Goal: Complete application form: Complete application form

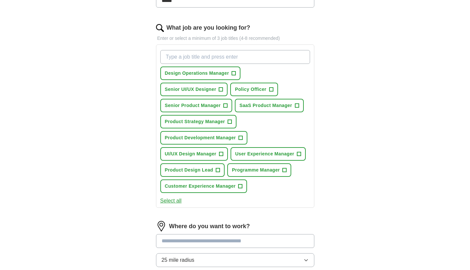
scroll to position [199, 0]
click at [221, 154] on span "+" at bounding box center [221, 153] width 4 height 5
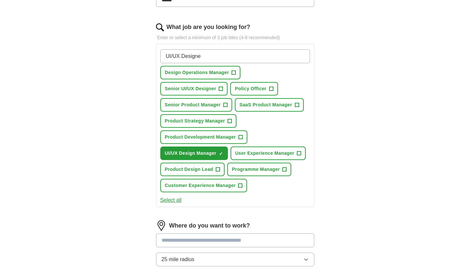
type input "UI/UX Designer"
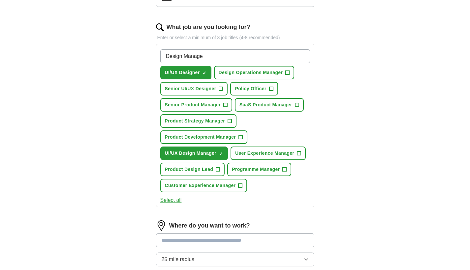
type input "Design Manager"
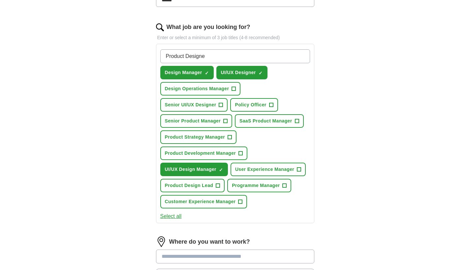
type input "Product Designer"
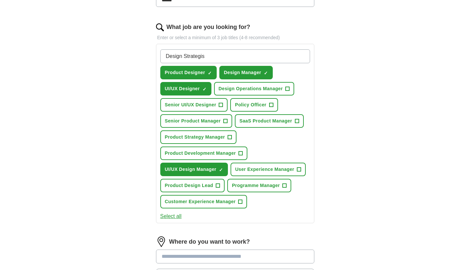
type input "Design Strategist"
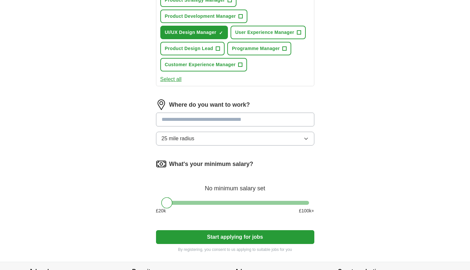
scroll to position [353, 0]
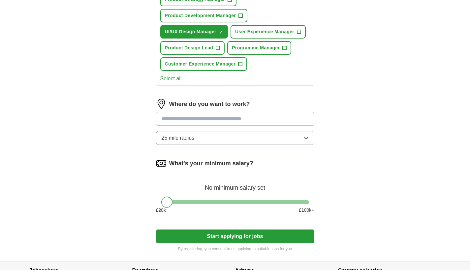
click at [230, 121] on input at bounding box center [235, 119] width 158 height 14
type input "*****"
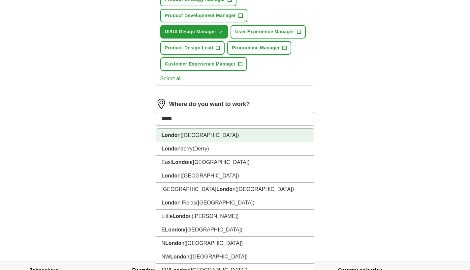
click at [189, 136] on span "(UK)" at bounding box center [209, 136] width 58 height 6
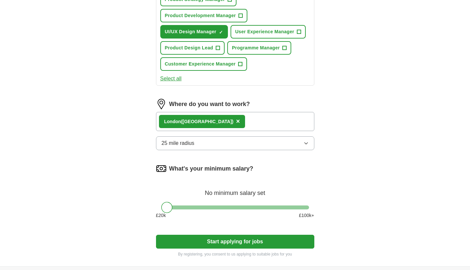
click at [189, 141] on span "25 mile radius" at bounding box center [178, 143] width 33 height 8
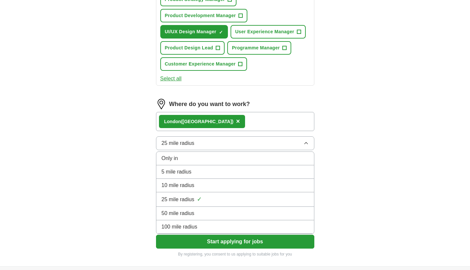
click at [221, 126] on div "Londo n (UK) ×" at bounding box center [235, 121] width 158 height 19
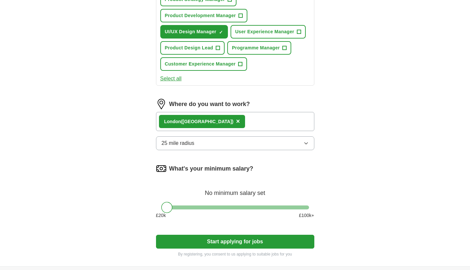
click at [224, 123] on div "Londo n (UK) ×" at bounding box center [235, 121] width 158 height 19
click at [219, 120] on div "Londo n (UK) ×" at bounding box center [235, 121] width 158 height 19
click at [217, 124] on div "Londo n (UK) ×" at bounding box center [235, 121] width 158 height 19
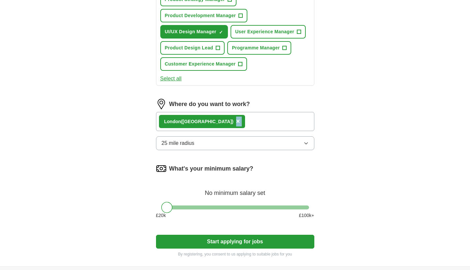
click at [236, 122] on span "×" at bounding box center [238, 121] width 4 height 7
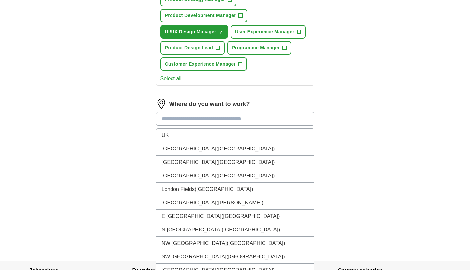
click at [196, 122] on input at bounding box center [235, 119] width 158 height 14
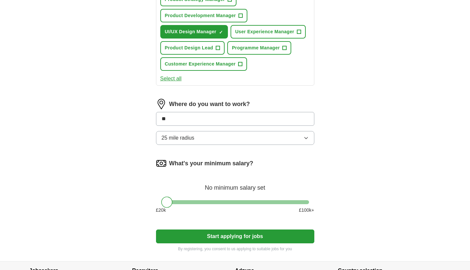
type input "*"
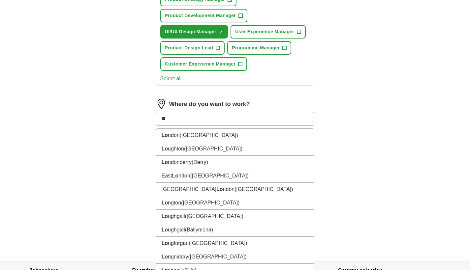
type input "***"
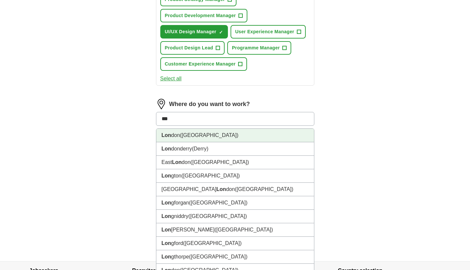
click at [187, 138] on span "(UK)" at bounding box center [209, 136] width 58 height 6
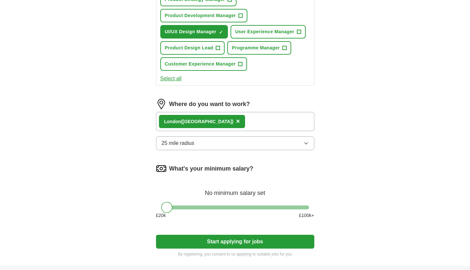
click at [193, 143] on span "25 mile radius" at bounding box center [178, 143] width 33 height 8
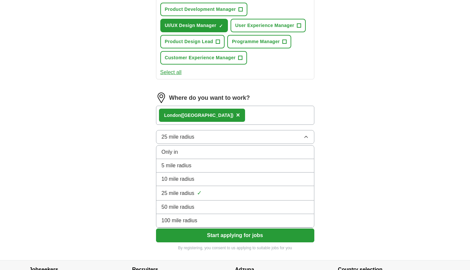
scroll to position [360, 0]
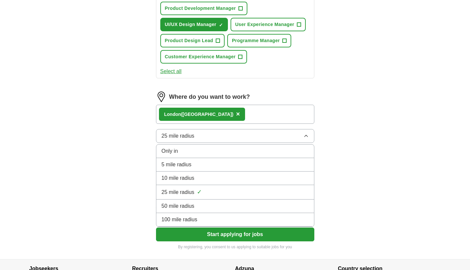
click at [191, 207] on span "50 mile radius" at bounding box center [178, 206] width 33 height 8
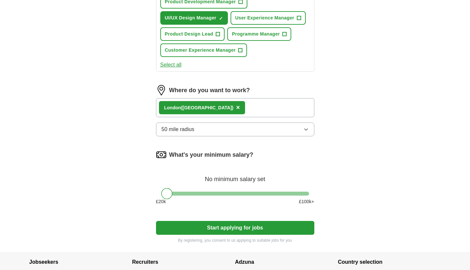
scroll to position [373, 0]
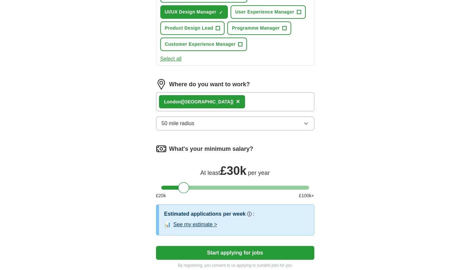
drag, startPoint x: 166, startPoint y: 188, endPoint x: 183, endPoint y: 188, distance: 17.1
click at [183, 188] on div at bounding box center [183, 187] width 11 height 11
click at [196, 224] on button "See my estimate >" at bounding box center [195, 225] width 44 height 8
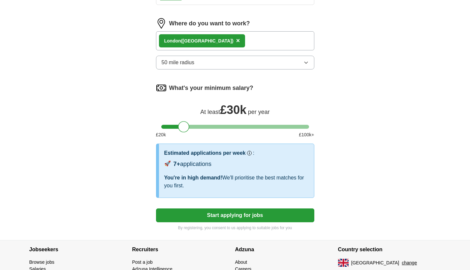
scroll to position [431, 0]
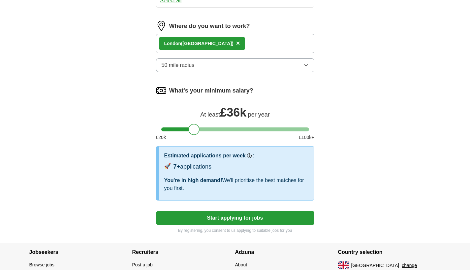
drag, startPoint x: 187, startPoint y: 131, endPoint x: 197, endPoint y: 131, distance: 10.2
click at [197, 131] on div at bounding box center [193, 129] width 11 height 11
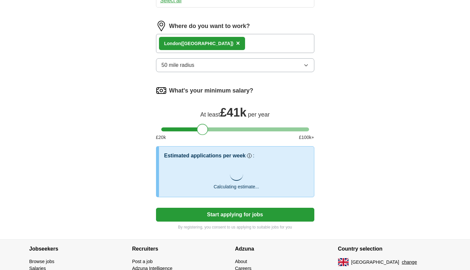
drag, startPoint x: 189, startPoint y: 128, endPoint x: 197, endPoint y: 128, distance: 7.9
click at [197, 128] on div at bounding box center [202, 129] width 11 height 11
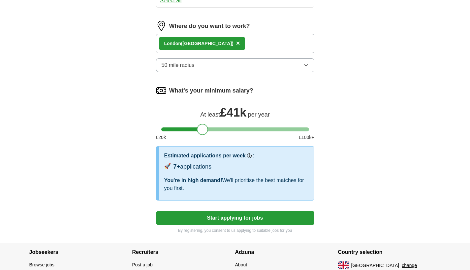
scroll to position [449, 0]
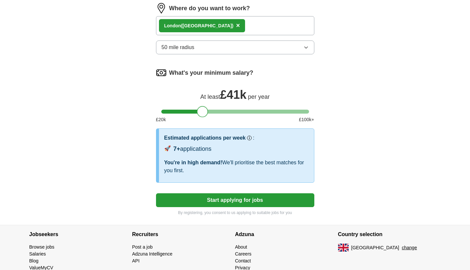
click at [228, 199] on button "Start applying for jobs" at bounding box center [235, 201] width 158 height 14
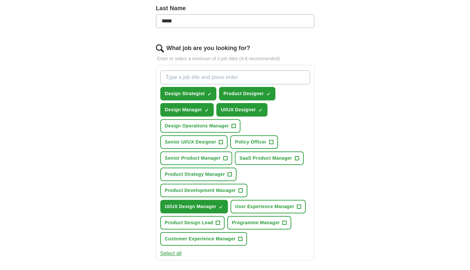
select select "**"
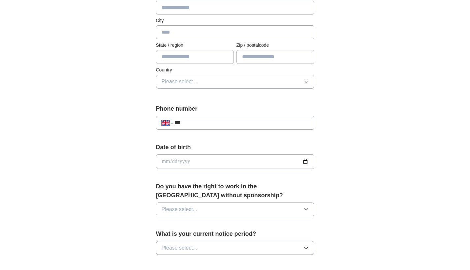
scroll to position [182, 0]
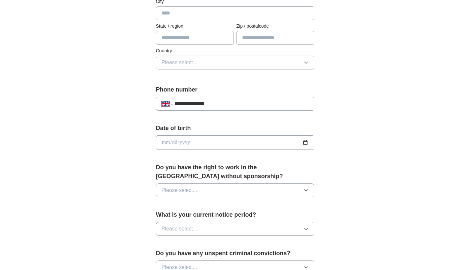
type input "**********"
click at [198, 146] on input "date" at bounding box center [235, 142] width 158 height 15
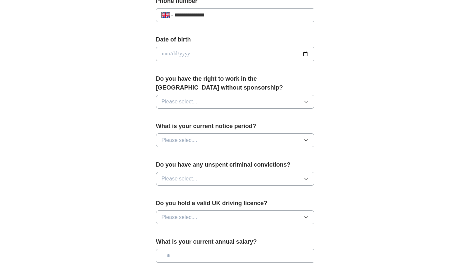
scroll to position [271, 0]
click at [179, 103] on span "Please select..." at bounding box center [180, 101] width 36 height 8
click at [171, 120] on div "Yes" at bounding box center [235, 116] width 147 height 8
click at [172, 145] on button "Please select..." at bounding box center [235, 140] width 158 height 14
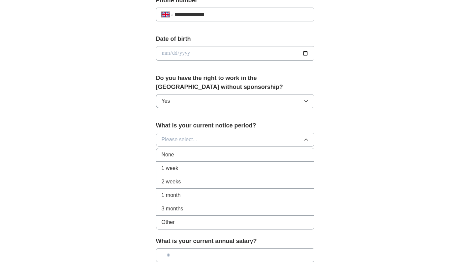
click at [175, 183] on span "2 weeks" at bounding box center [171, 182] width 19 height 8
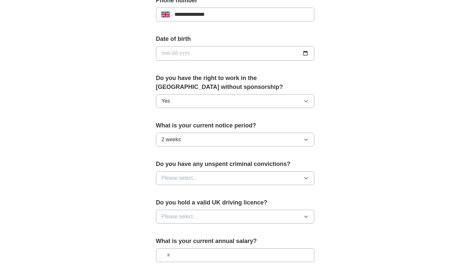
click at [175, 183] on button "Please select..." at bounding box center [235, 178] width 158 height 14
click at [171, 206] on div "No" at bounding box center [235, 207] width 147 height 8
click at [172, 219] on span "Please select..." at bounding box center [180, 217] width 36 height 8
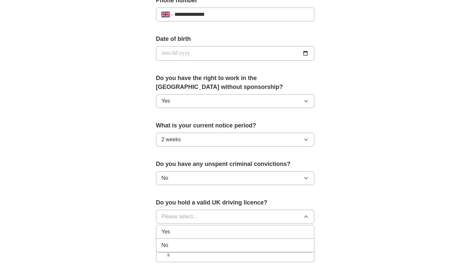
click at [172, 241] on li "No" at bounding box center [235, 246] width 158 height 14
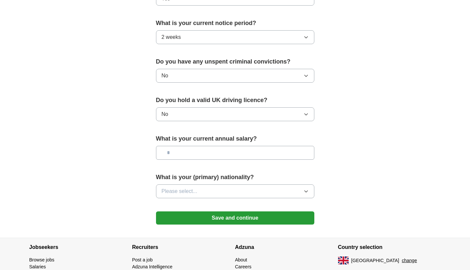
scroll to position [373, 0]
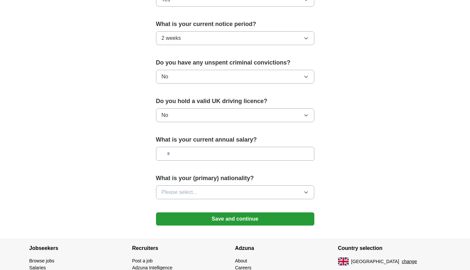
click at [191, 191] on span "Please select..." at bounding box center [180, 193] width 36 height 8
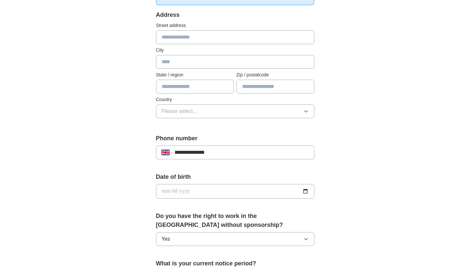
scroll to position [131, 0]
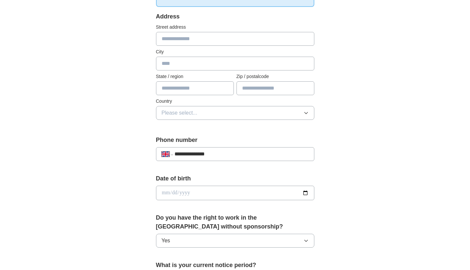
click at [161, 193] on input "date" at bounding box center [235, 193] width 158 height 15
click at [189, 196] on input "**********" at bounding box center [235, 193] width 158 height 15
click at [175, 194] on input "**********" at bounding box center [235, 193] width 158 height 15
click at [165, 193] on input "**********" at bounding box center [235, 193] width 158 height 15
type input "**********"
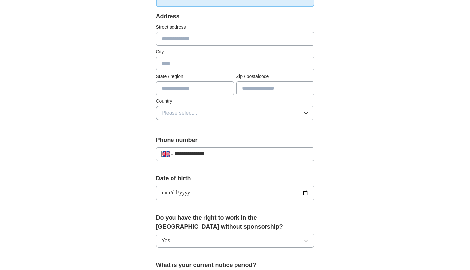
click at [124, 206] on div "**********" at bounding box center [235, 184] width 422 height 591
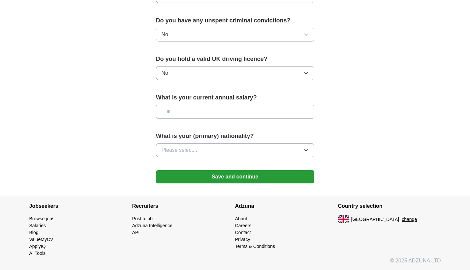
scroll to position [415, 0]
click at [195, 182] on button "Save and continue" at bounding box center [235, 176] width 158 height 13
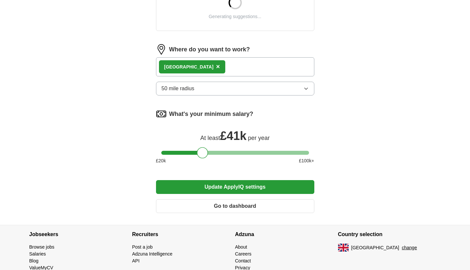
scroll to position [273, 0]
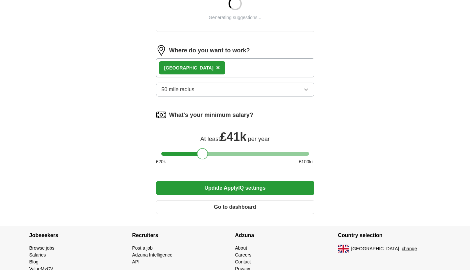
click at [210, 86] on button "50 mile radius" at bounding box center [235, 90] width 158 height 14
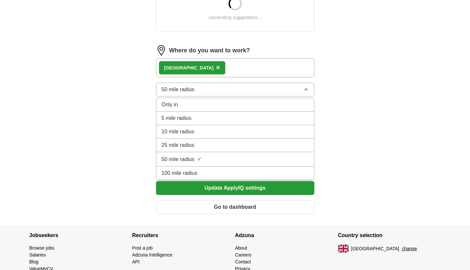
click at [190, 145] on span "25 mile radius" at bounding box center [178, 145] width 33 height 8
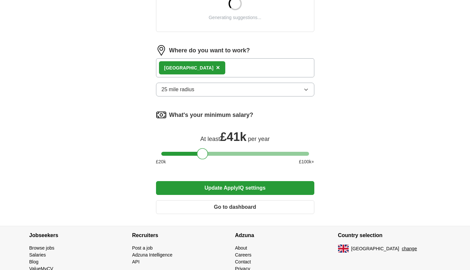
click at [205, 190] on button "Update ApplyIQ settings" at bounding box center [235, 188] width 158 height 14
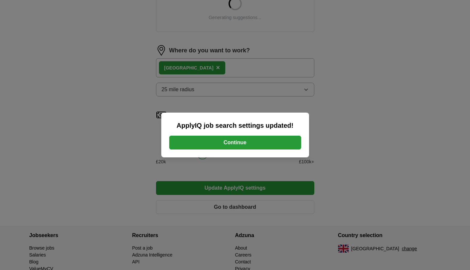
click at [241, 145] on button "Continue" at bounding box center [235, 143] width 132 height 14
